Goal: Task Accomplishment & Management: Manage account settings

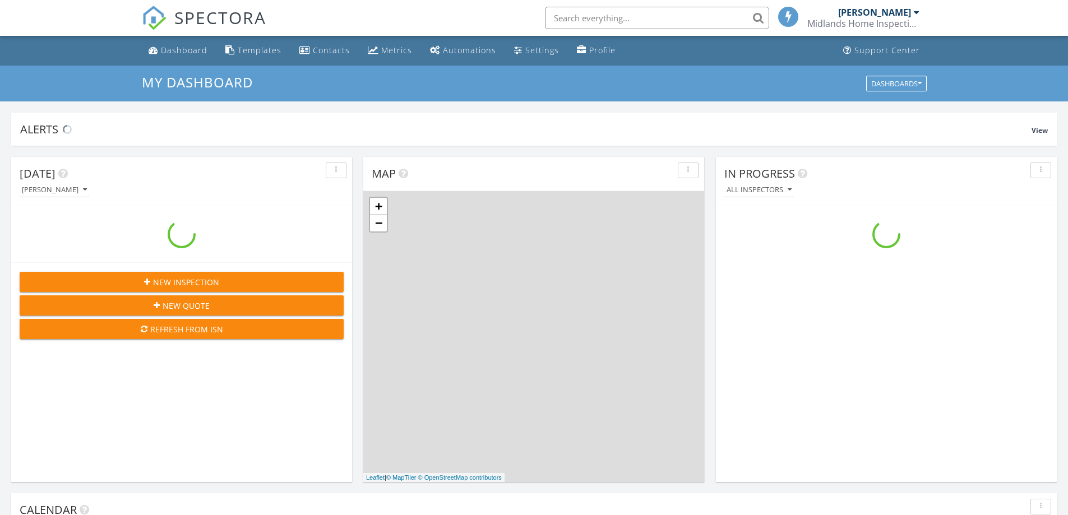
scroll to position [1038, 1086]
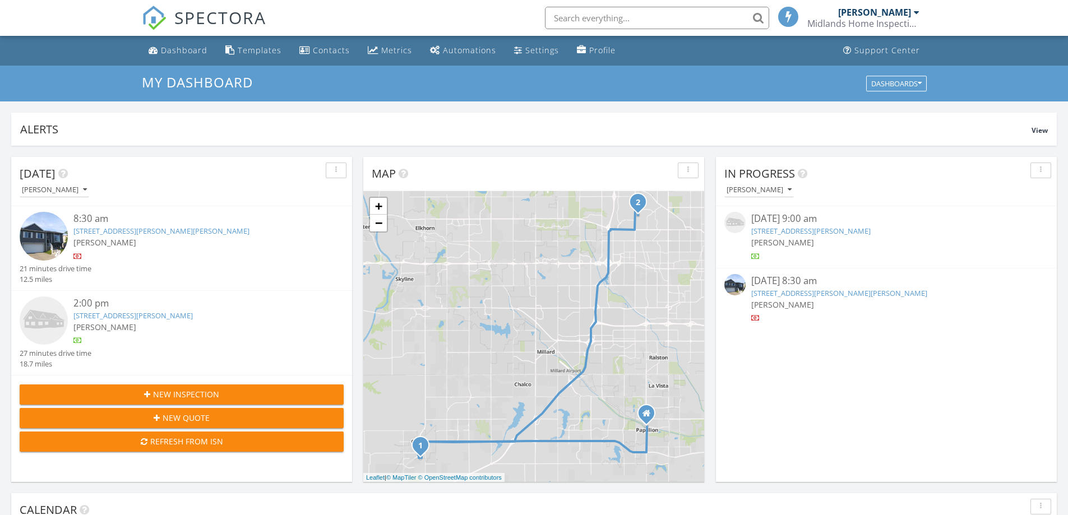
click at [150, 231] on link "[STREET_ADDRESS][PERSON_NAME][PERSON_NAME]" at bounding box center [161, 231] width 176 height 10
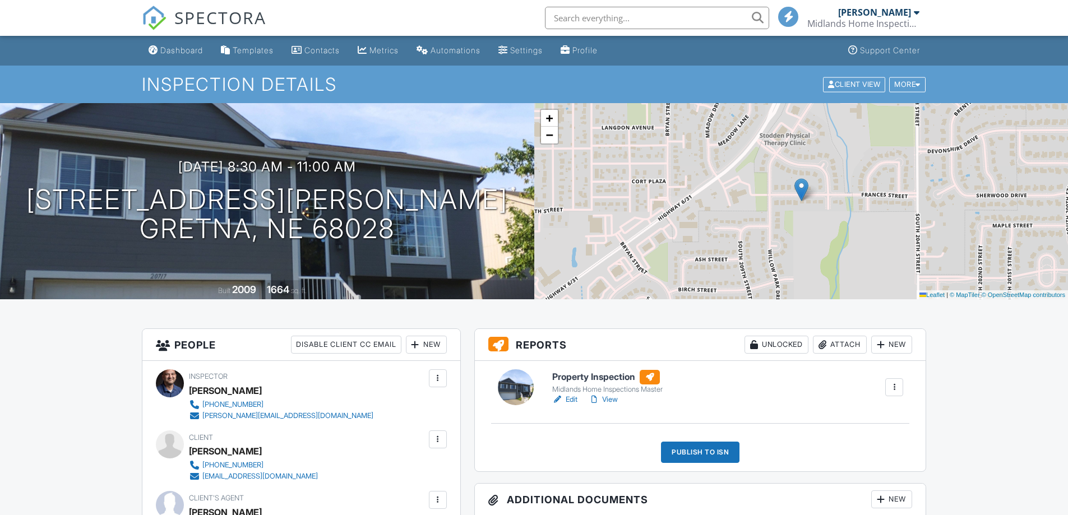
click at [575, 398] on link "Edit" at bounding box center [564, 399] width 25 height 11
